Goal: Transaction & Acquisition: Book appointment/travel/reservation

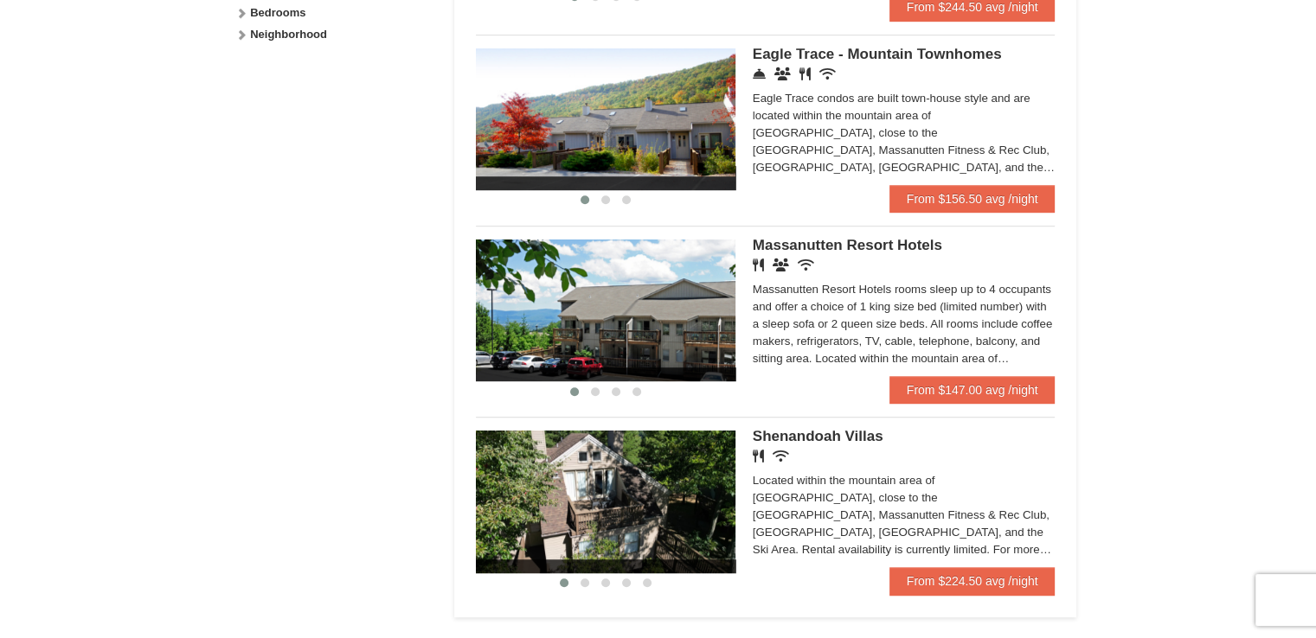
scroll to position [933, 0]
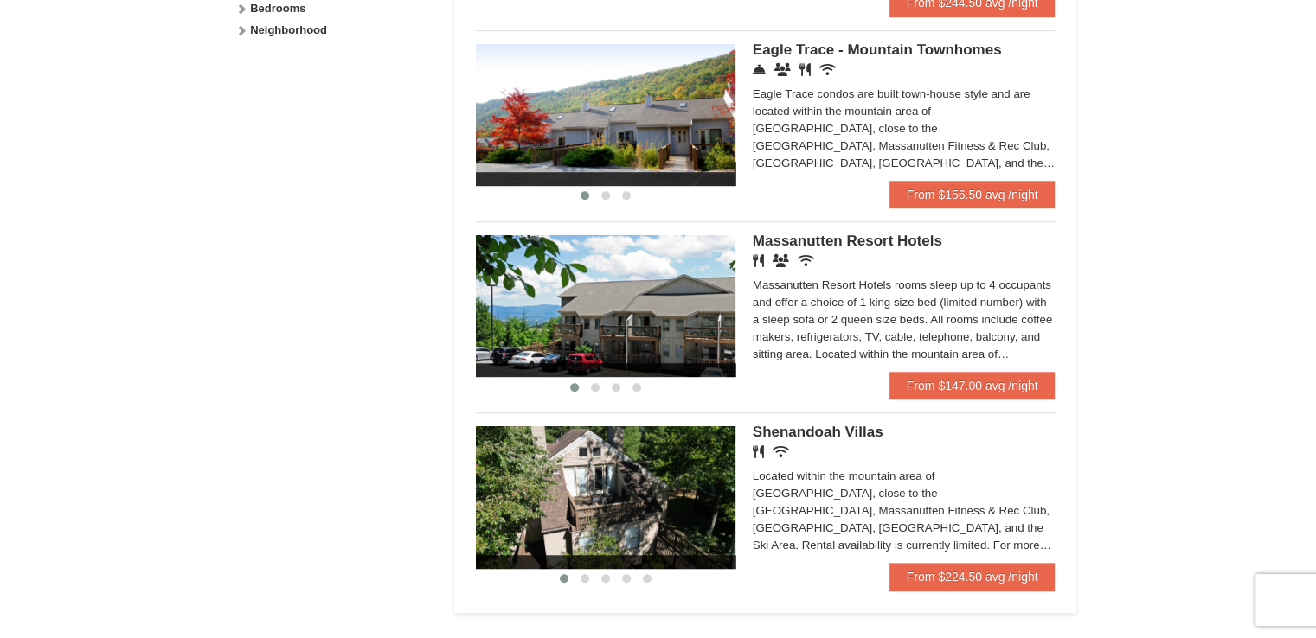
click at [650, 315] on img at bounding box center [605, 306] width 259 height 142
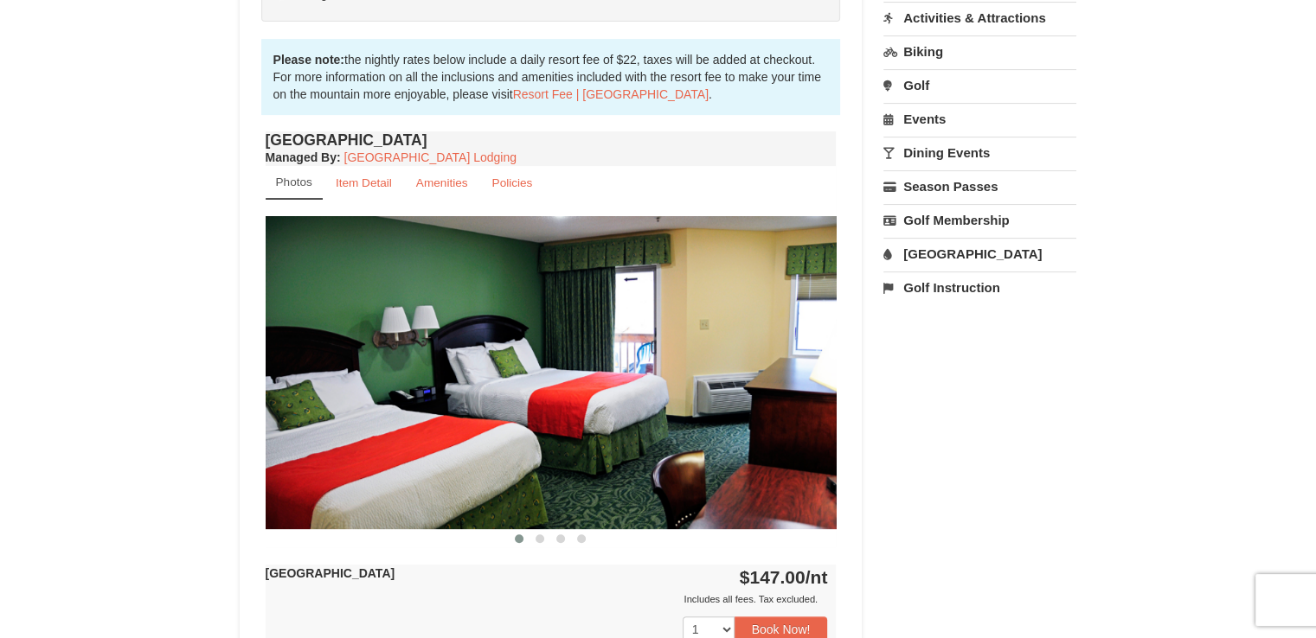
scroll to position [548, 0]
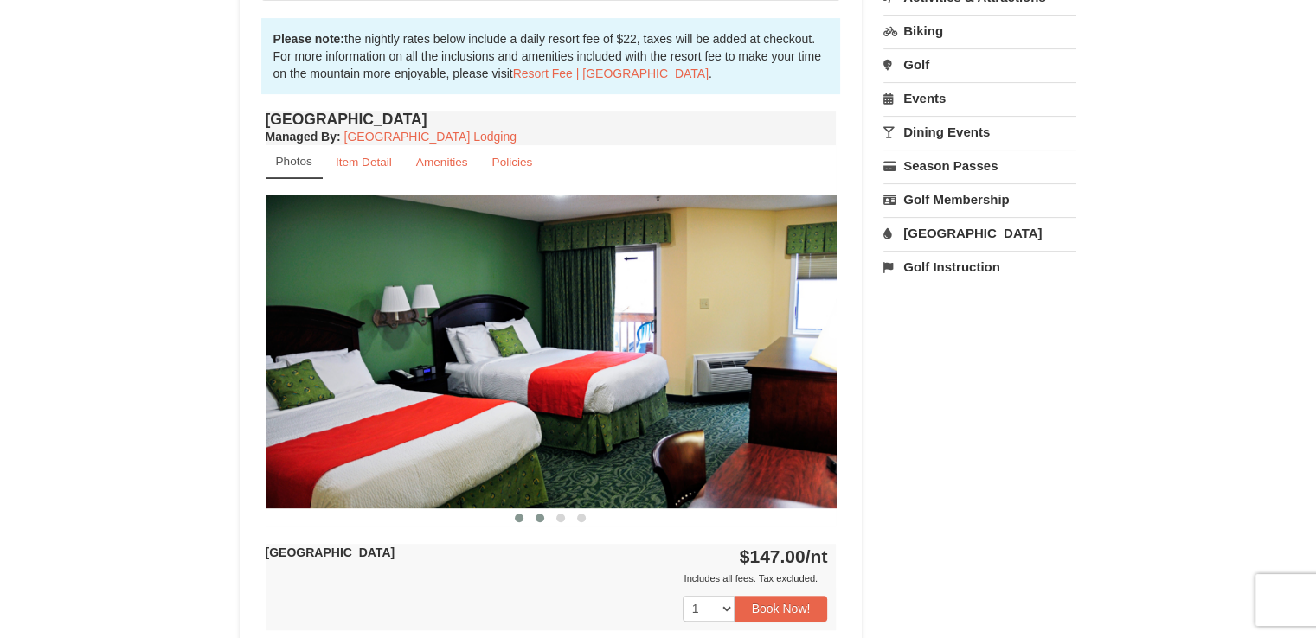
click at [540, 514] on span at bounding box center [539, 518] width 9 height 9
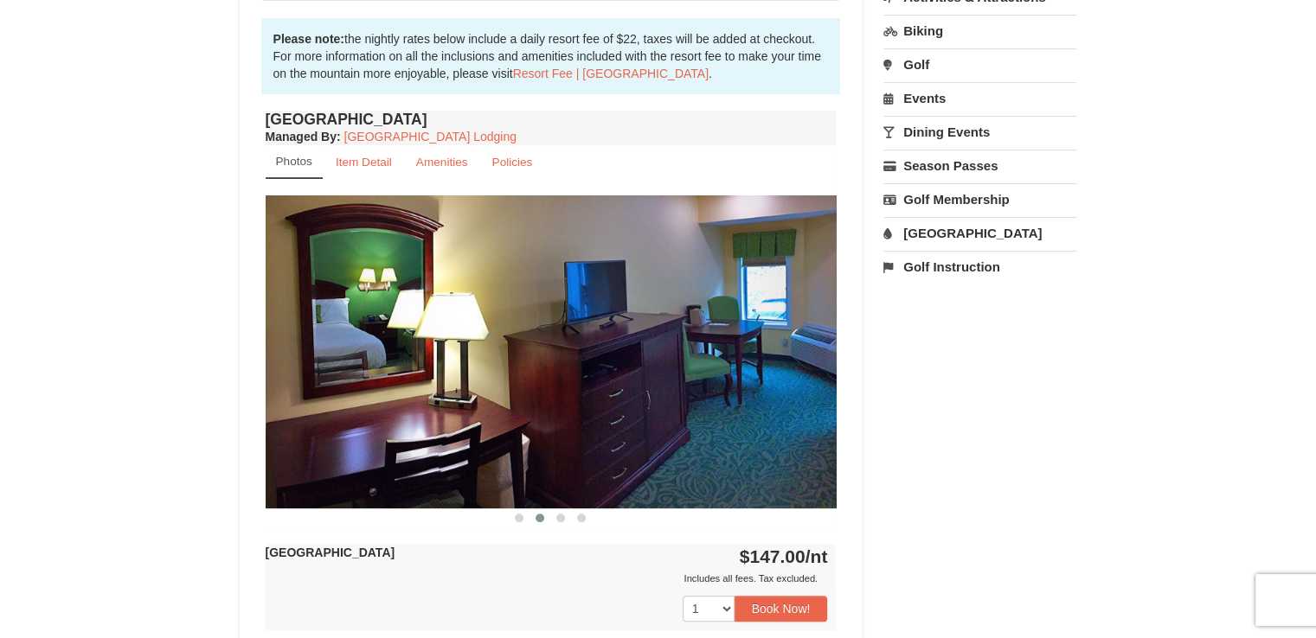
click at [540, 514] on span at bounding box center [539, 518] width 9 height 9
click at [560, 514] on span at bounding box center [560, 518] width 9 height 9
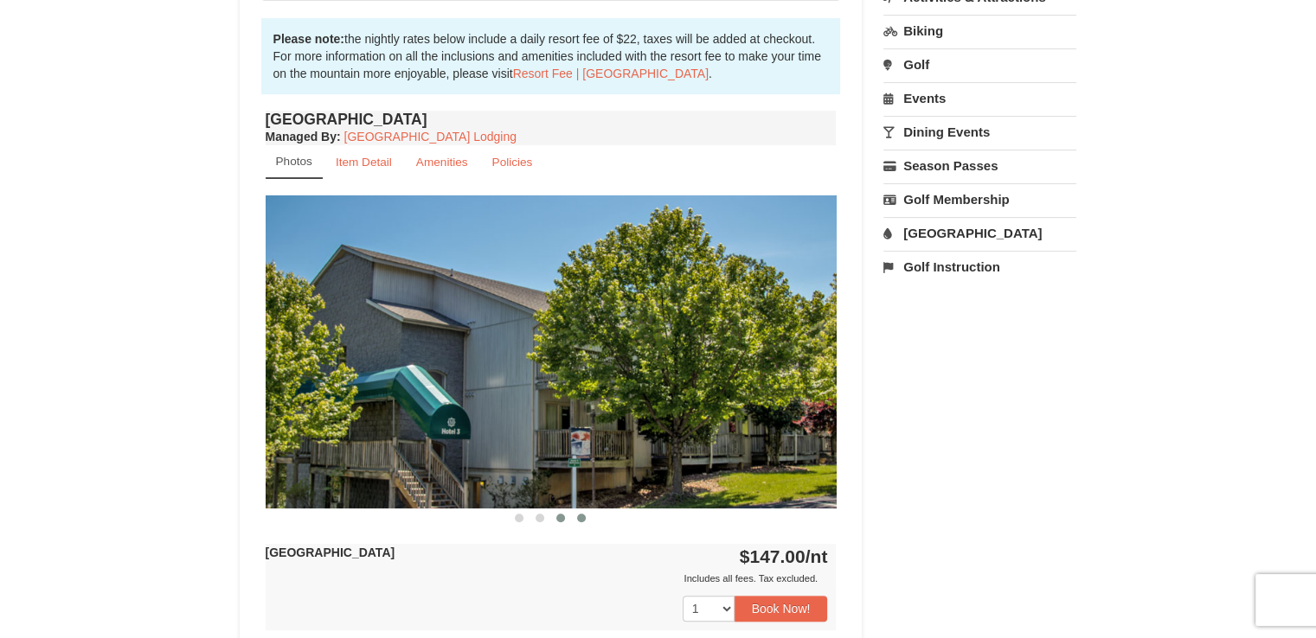
click at [581, 514] on span at bounding box center [581, 518] width 9 height 9
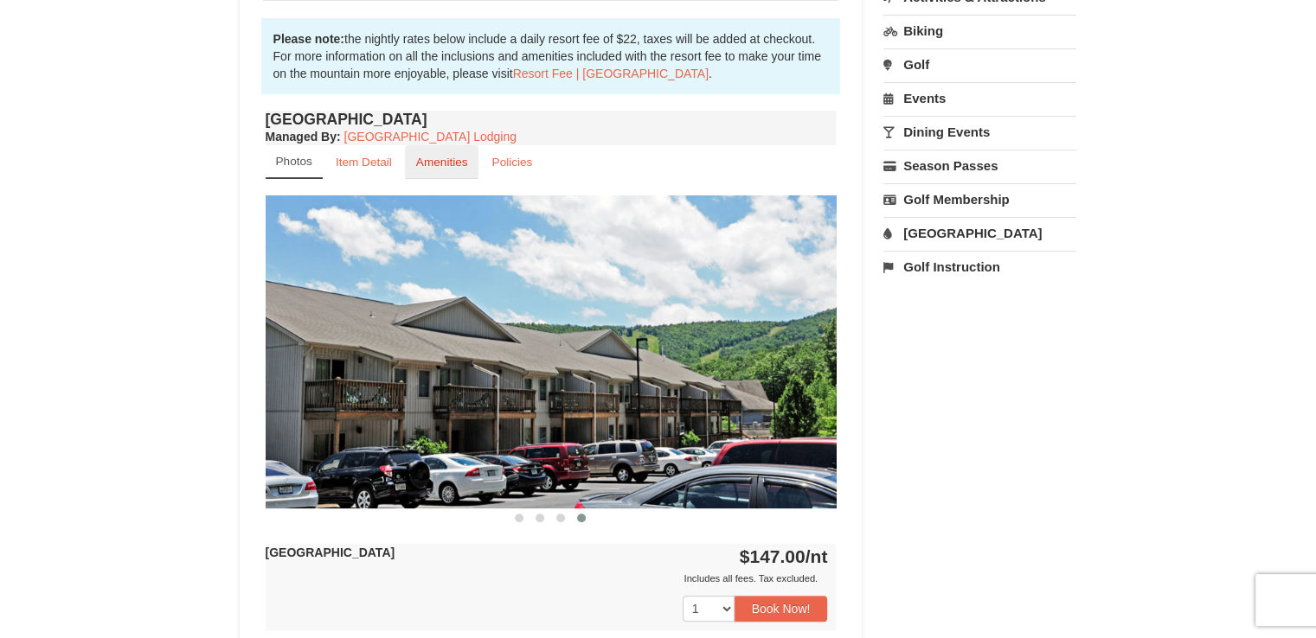
click at [441, 162] on small "Amenities" at bounding box center [442, 162] width 52 height 13
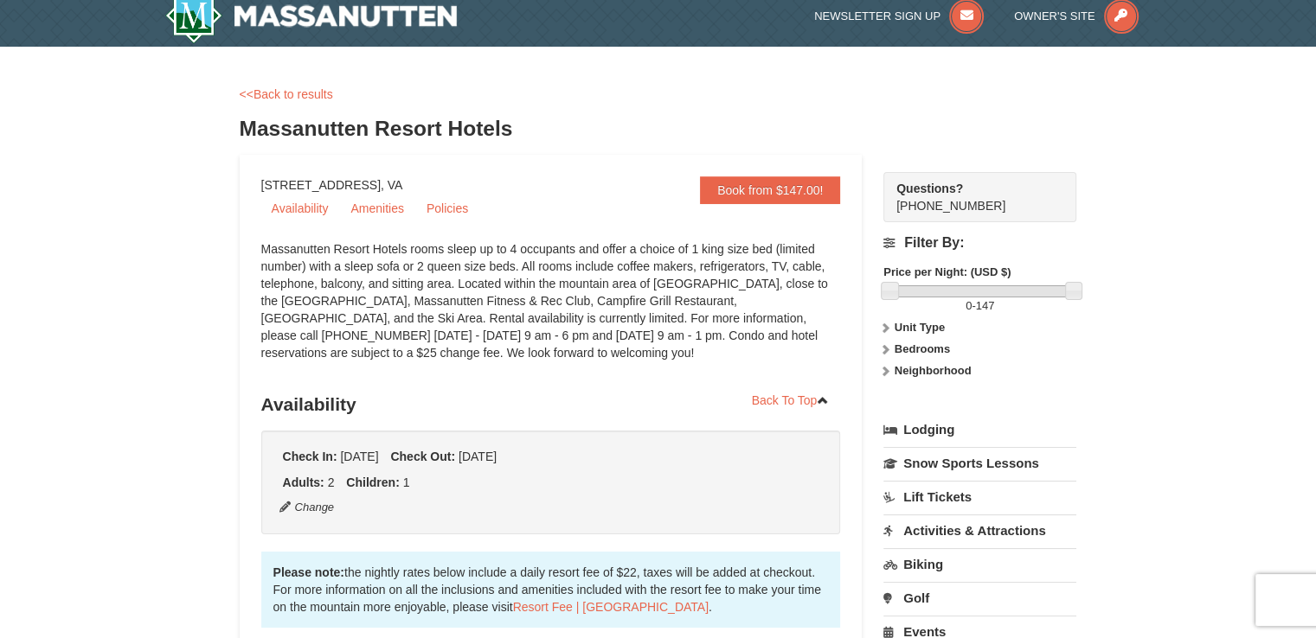
scroll to position [0, 0]
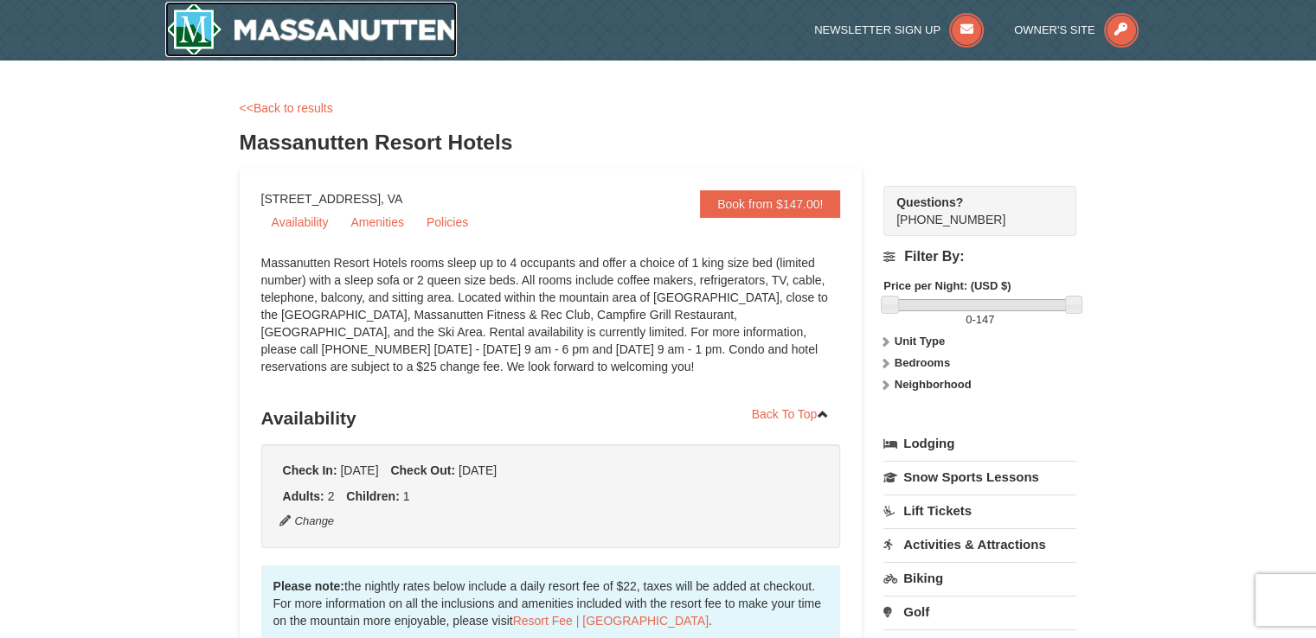
click at [279, 29] on img at bounding box center [311, 29] width 292 height 55
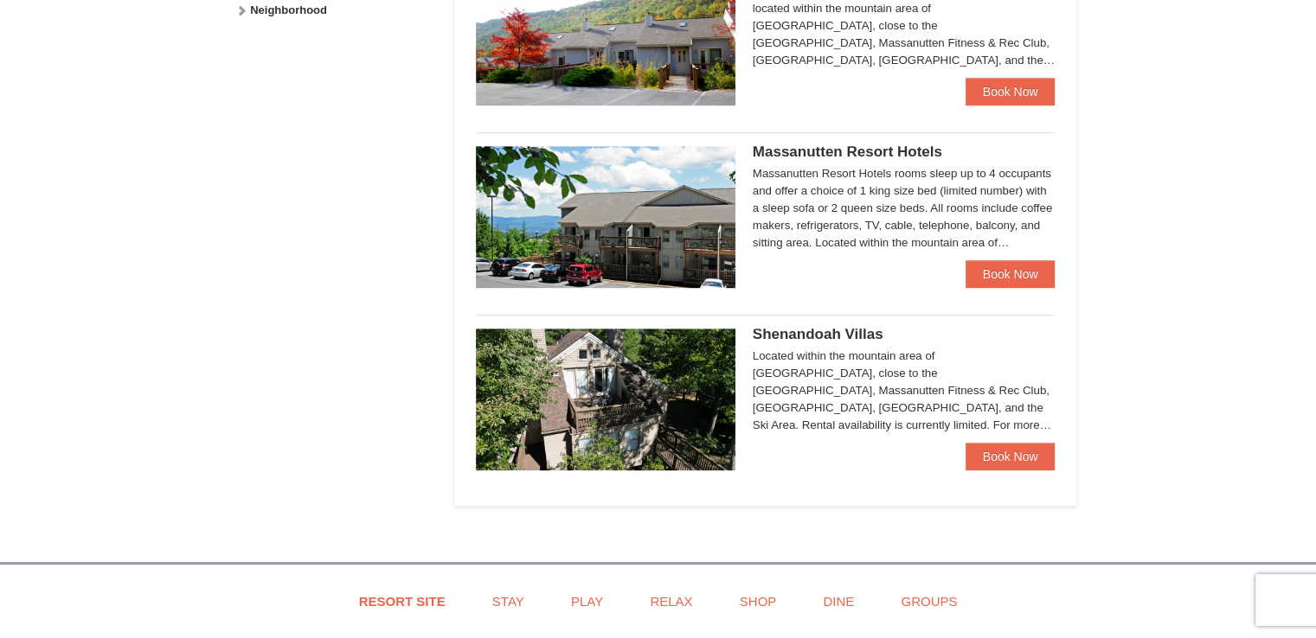
scroll to position [933, 0]
